Goal: Transaction & Acquisition: Purchase product/service

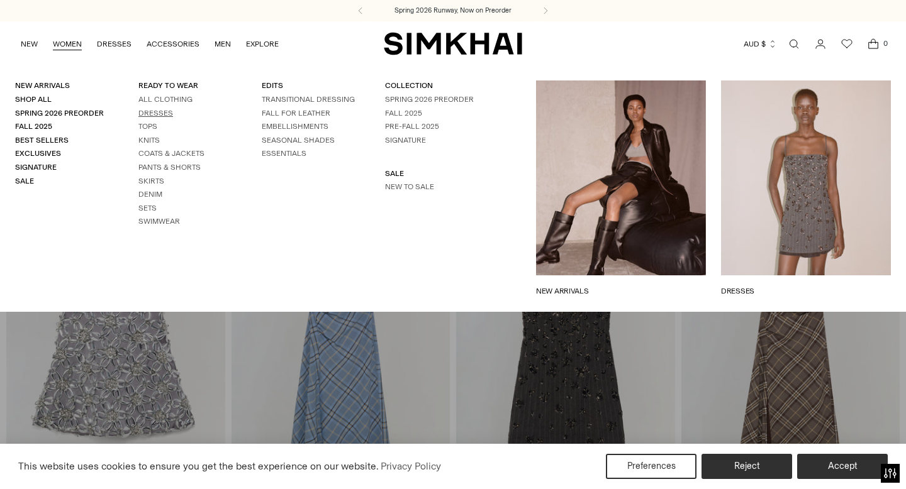
click at [164, 113] on link "Dresses" at bounding box center [155, 113] width 35 height 9
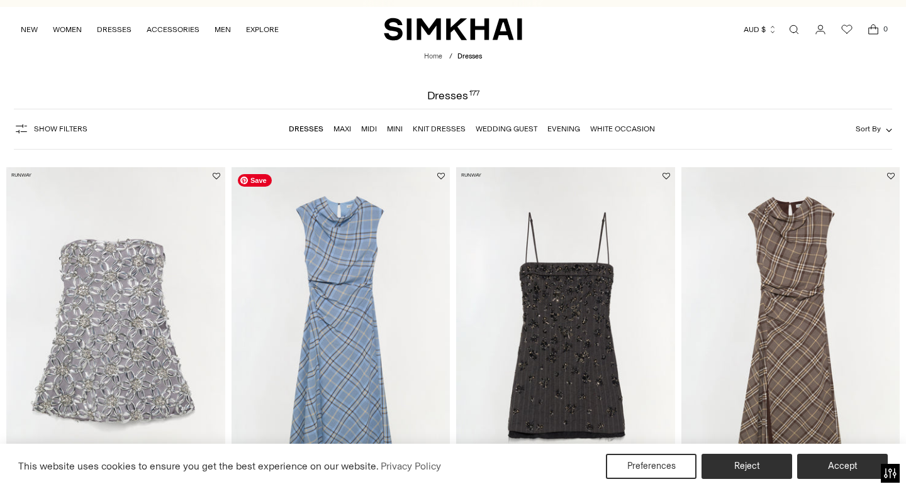
scroll to position [36, 0]
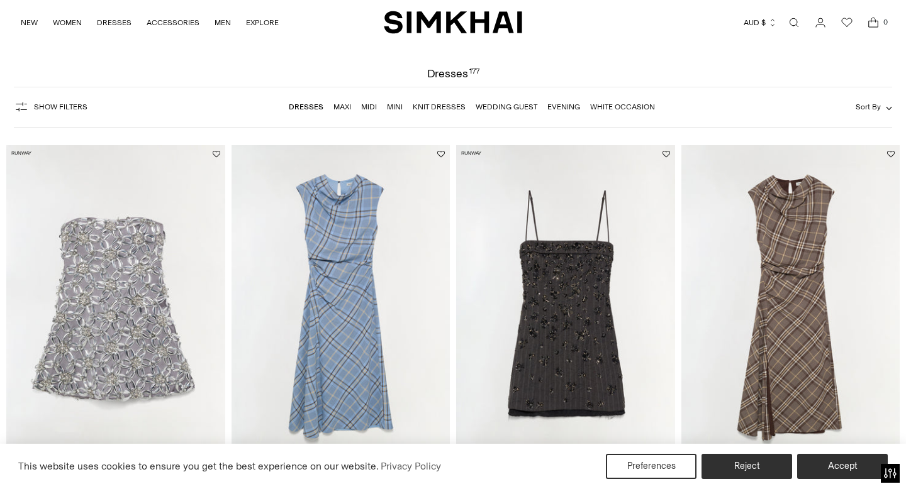
click at [27, 113] on icon "button" at bounding box center [21, 106] width 15 height 15
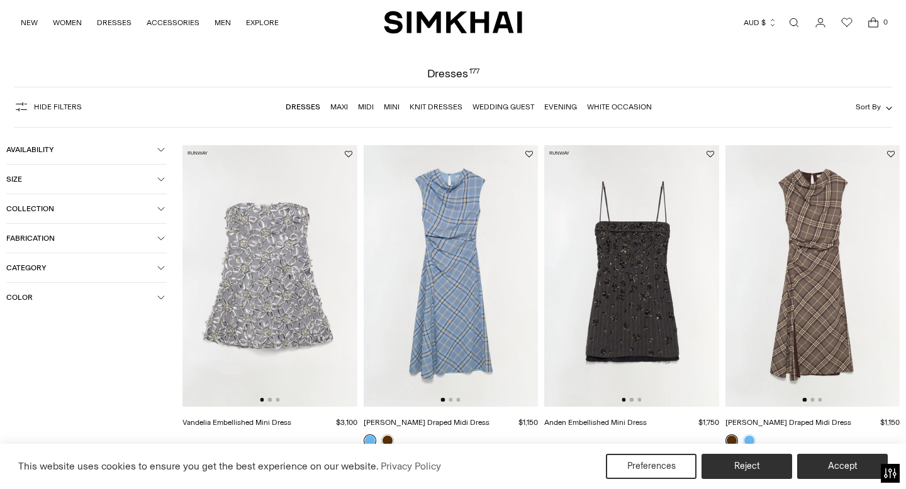
click at [561, 106] on link "Evening" at bounding box center [560, 107] width 33 height 9
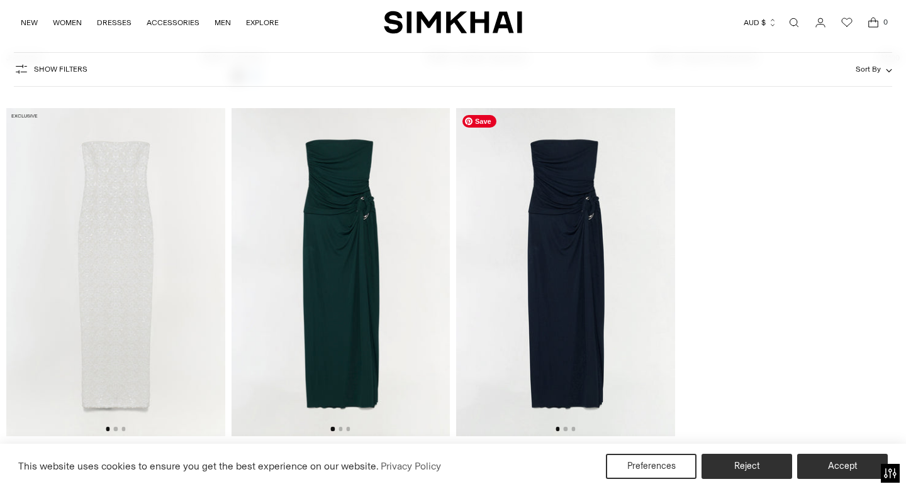
scroll to position [4003, 0]
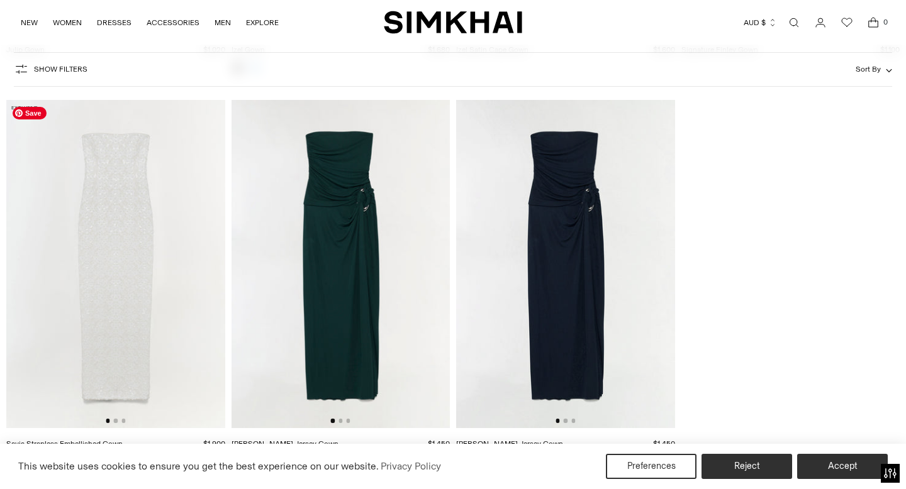
click at [169, 338] on img at bounding box center [115, 264] width 219 height 328
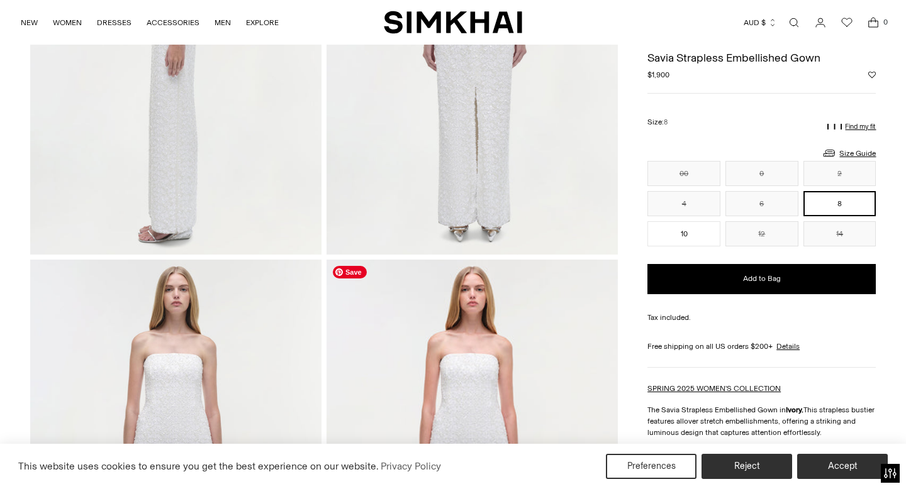
scroll to position [613, 0]
